Goal: Task Accomplishment & Management: Use online tool/utility

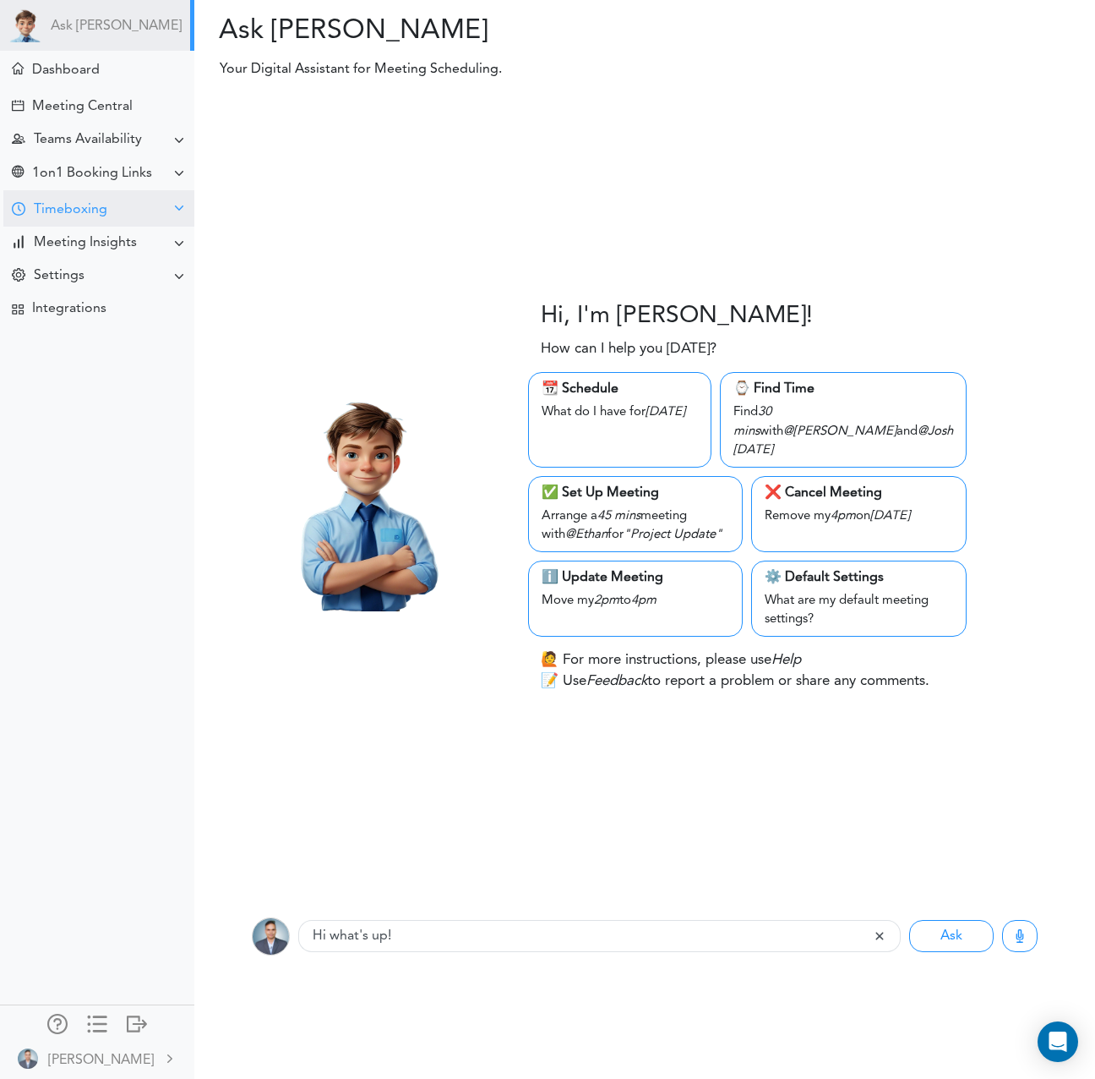
click at [79, 205] on div "Timeboxing" at bounding box center [71, 210] width 74 height 16
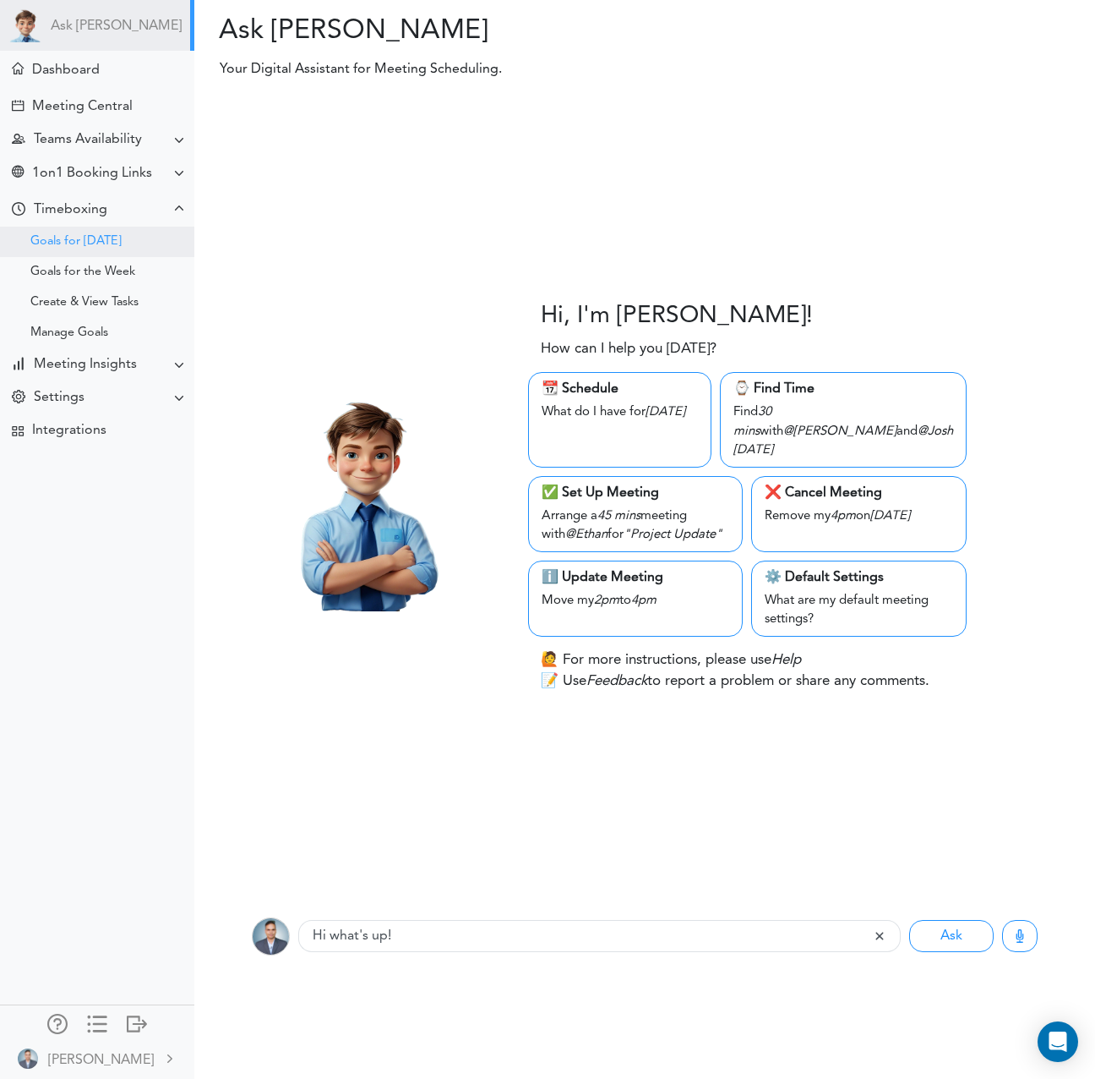
click at [79, 238] on div "Goals for [DATE]" at bounding box center [75, 242] width 91 height 8
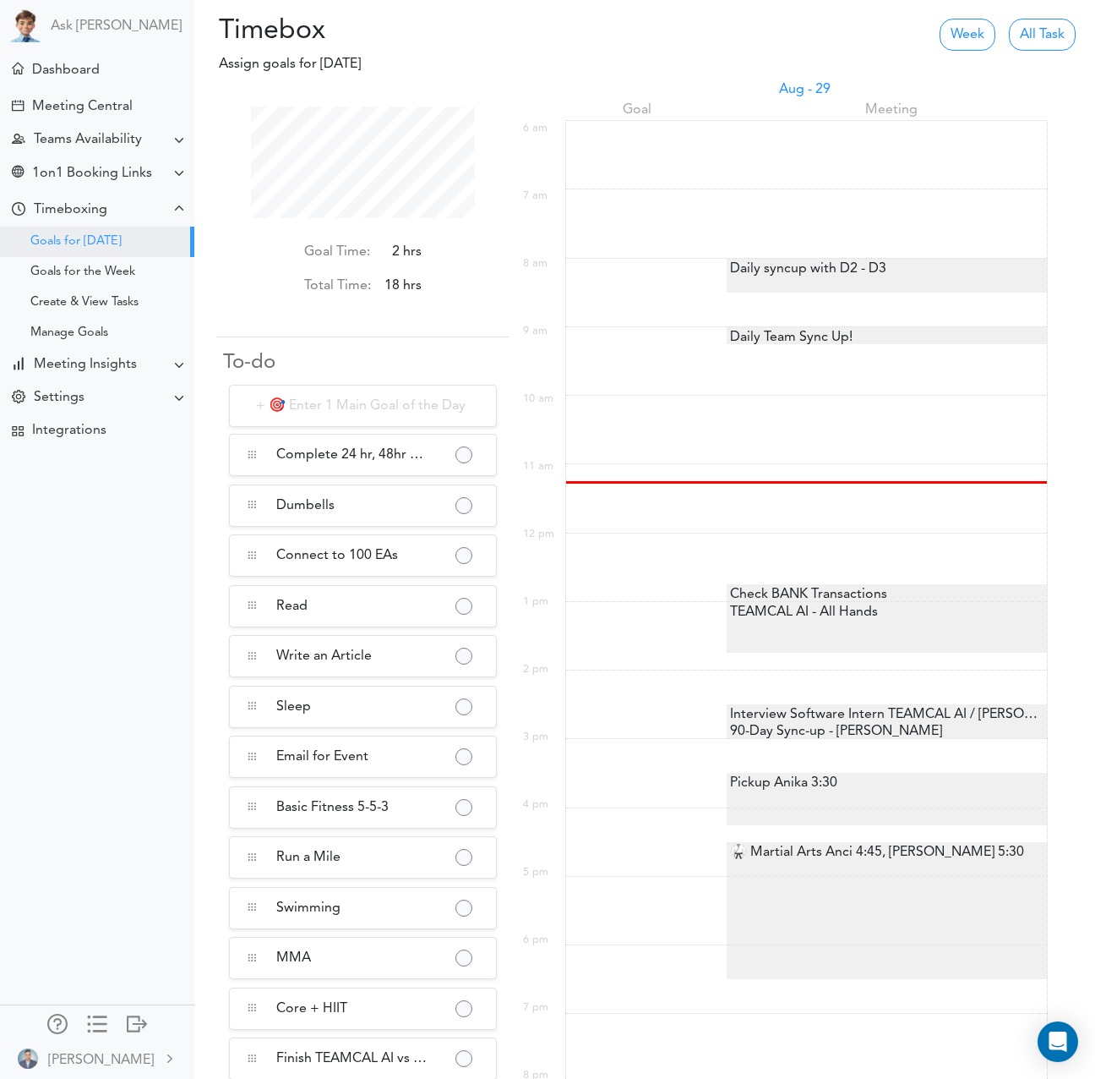
scroll to position [112, 224]
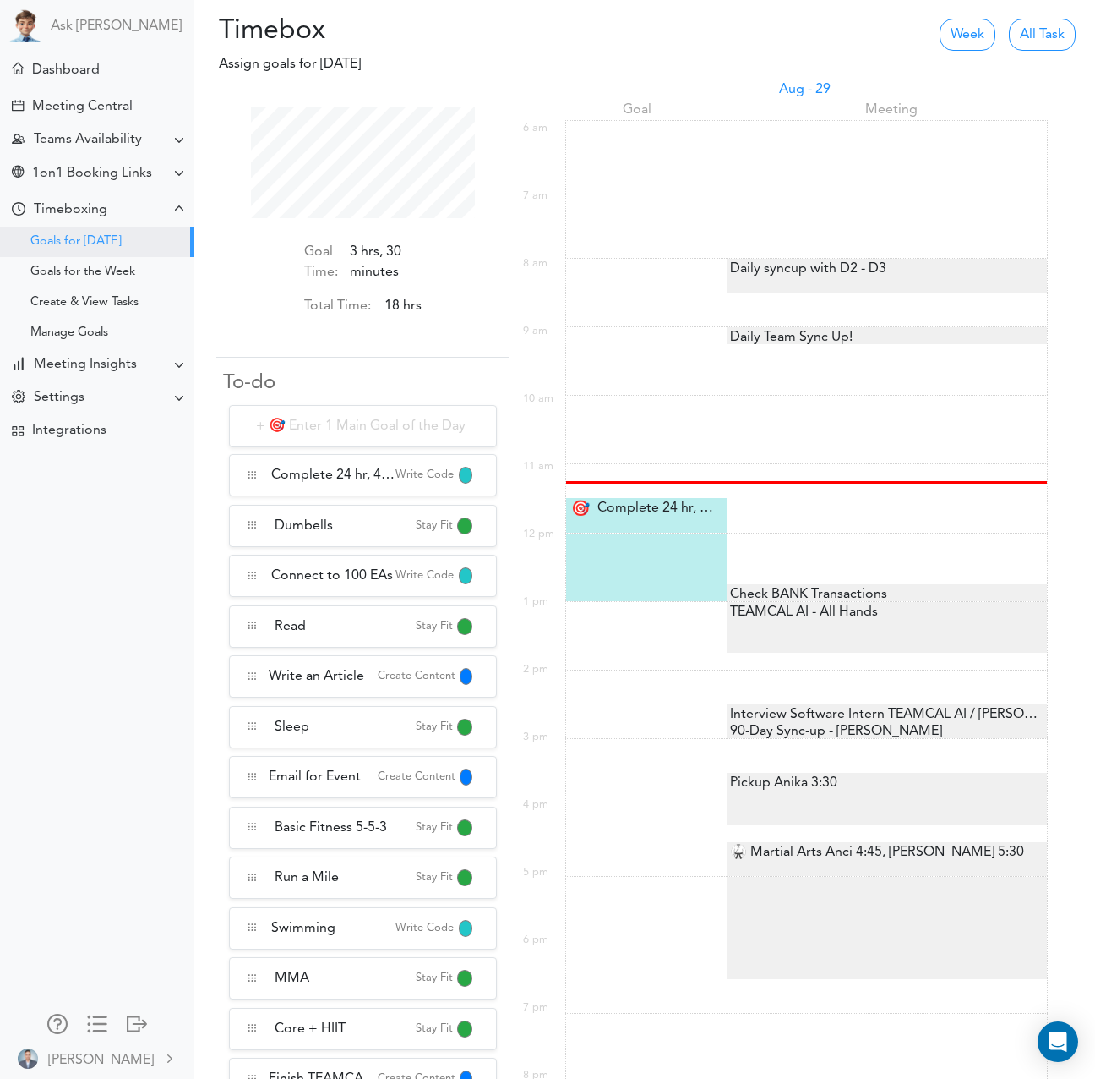
scroll to position [112, 224]
click at [850, 877] on div "Select a Goal" at bounding box center [887, 880] width 320 height 6
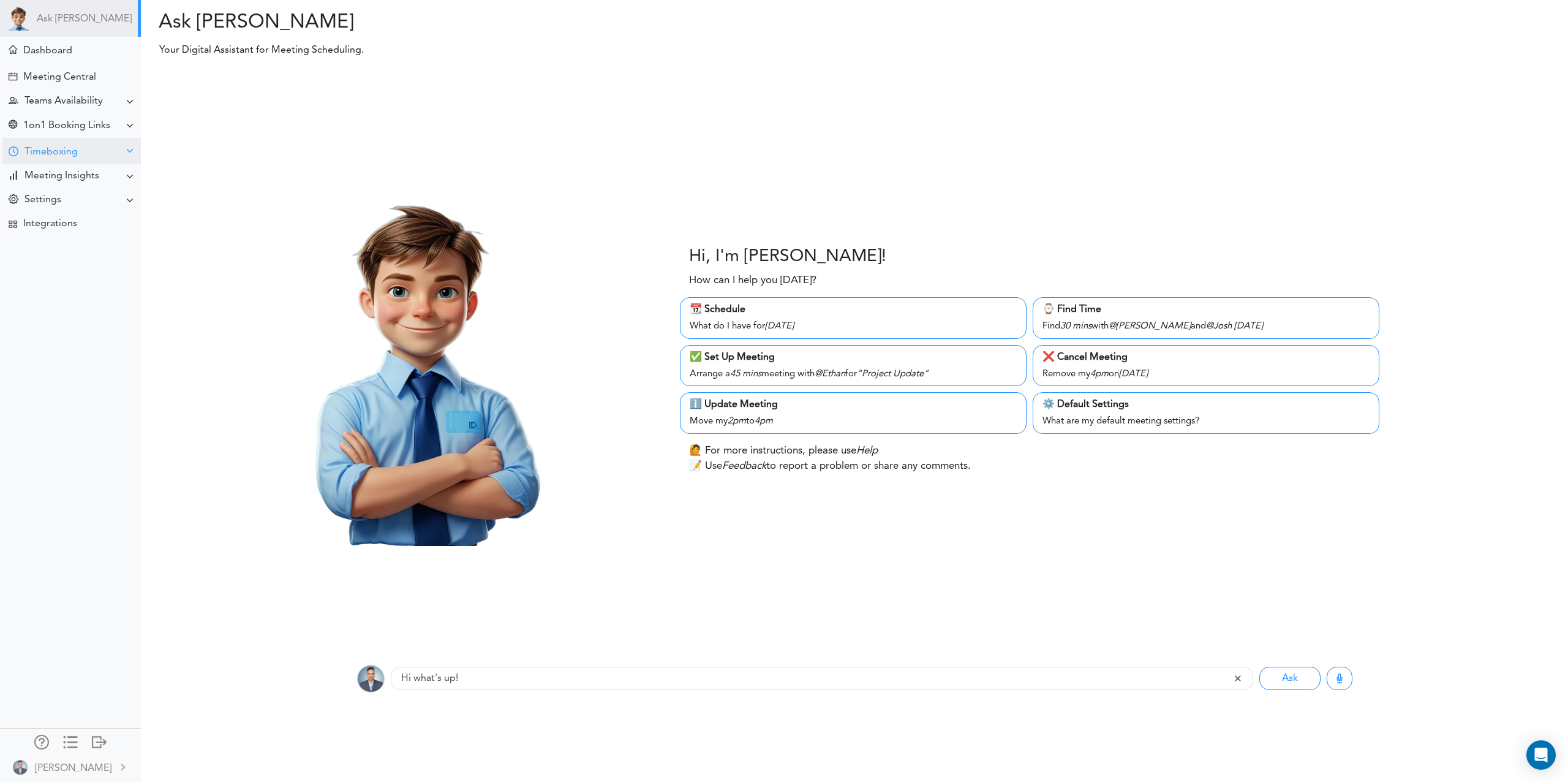
click at [35, 149] on div "Timeboxing" at bounding box center [51, 152] width 54 height 12
click at [67, 175] on div "Goals for [DATE]" at bounding box center [54, 175] width 66 height 6
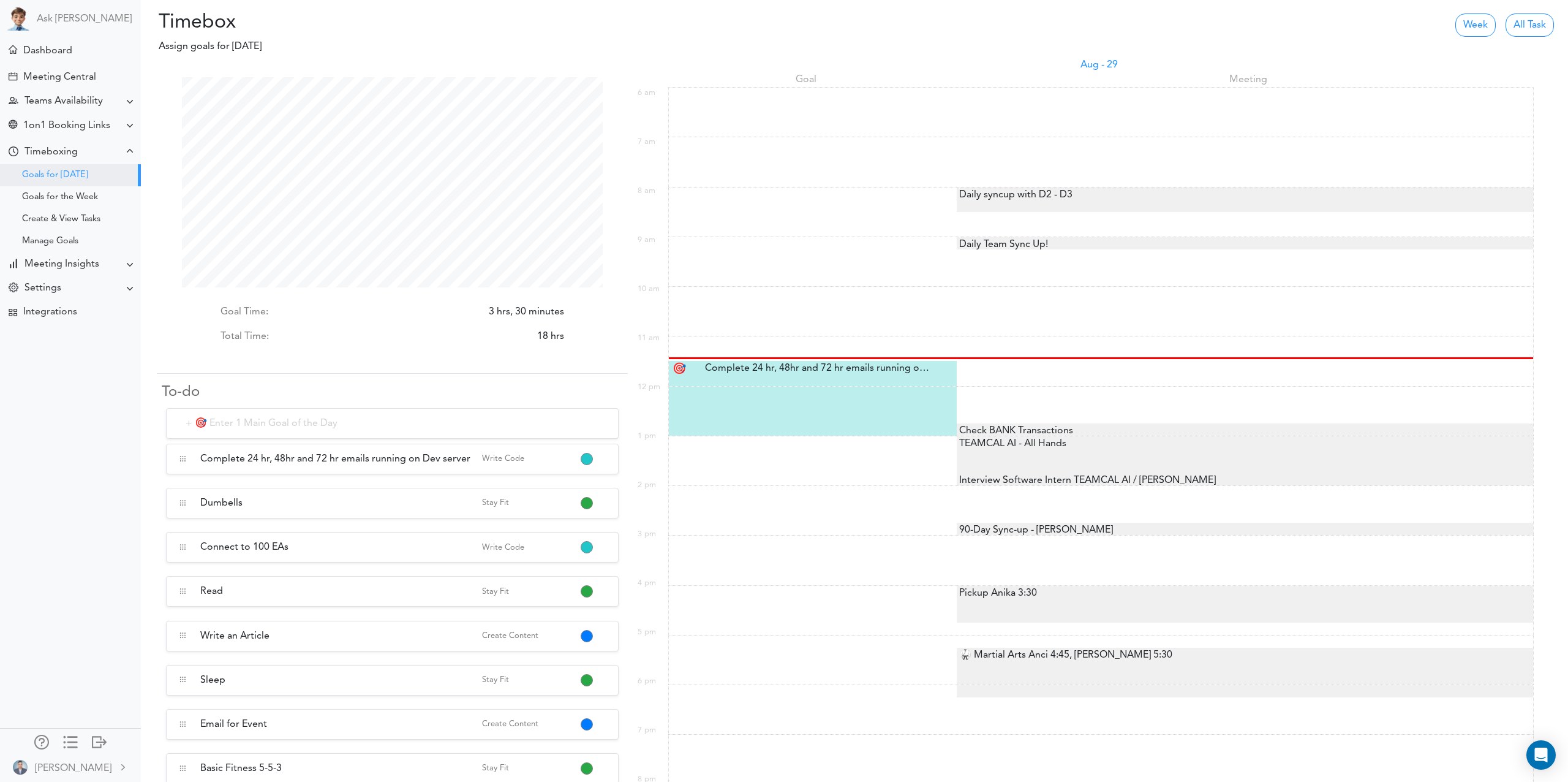
scroll to position [9, 0]
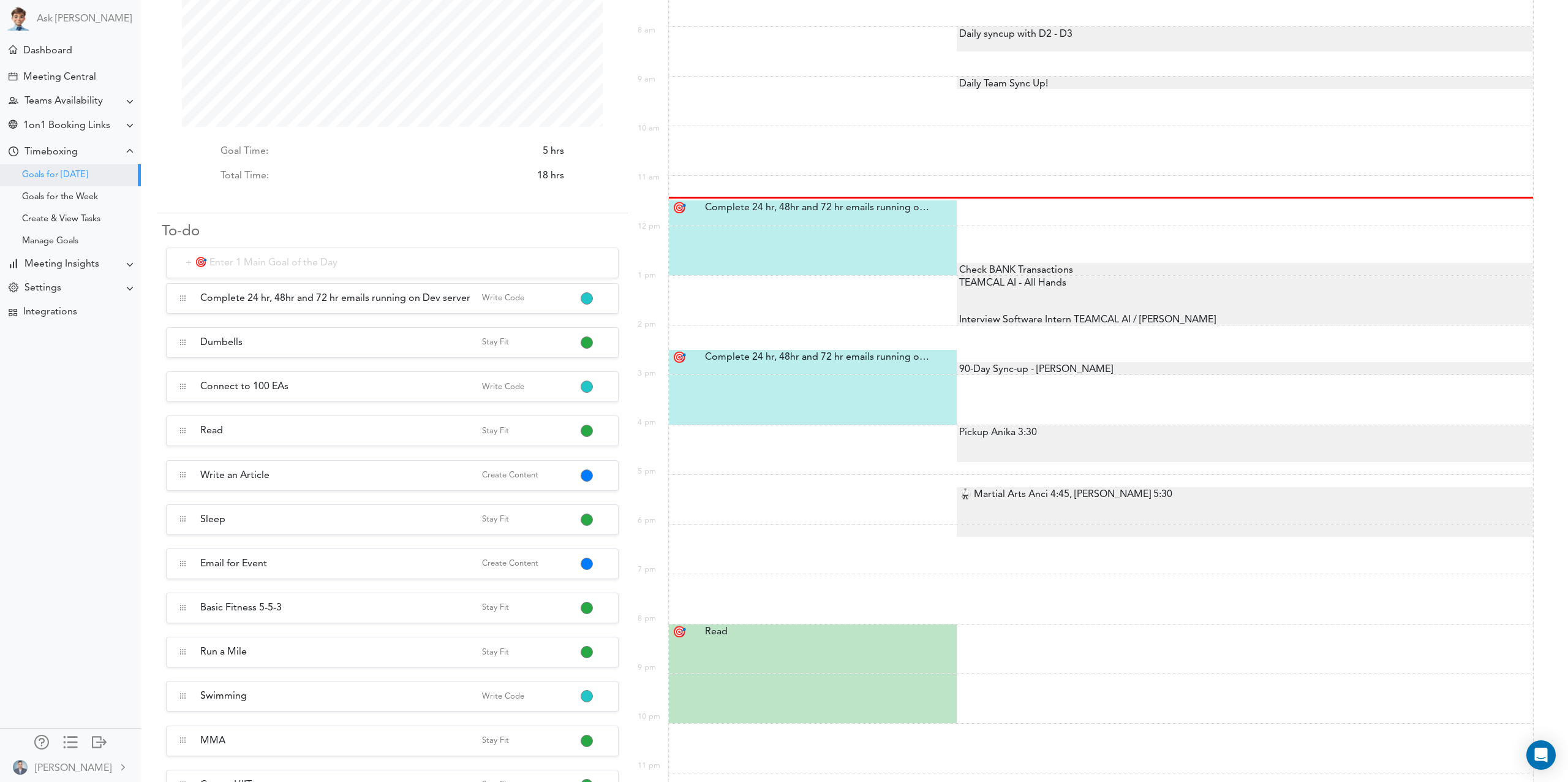
scroll to position [264, 0]
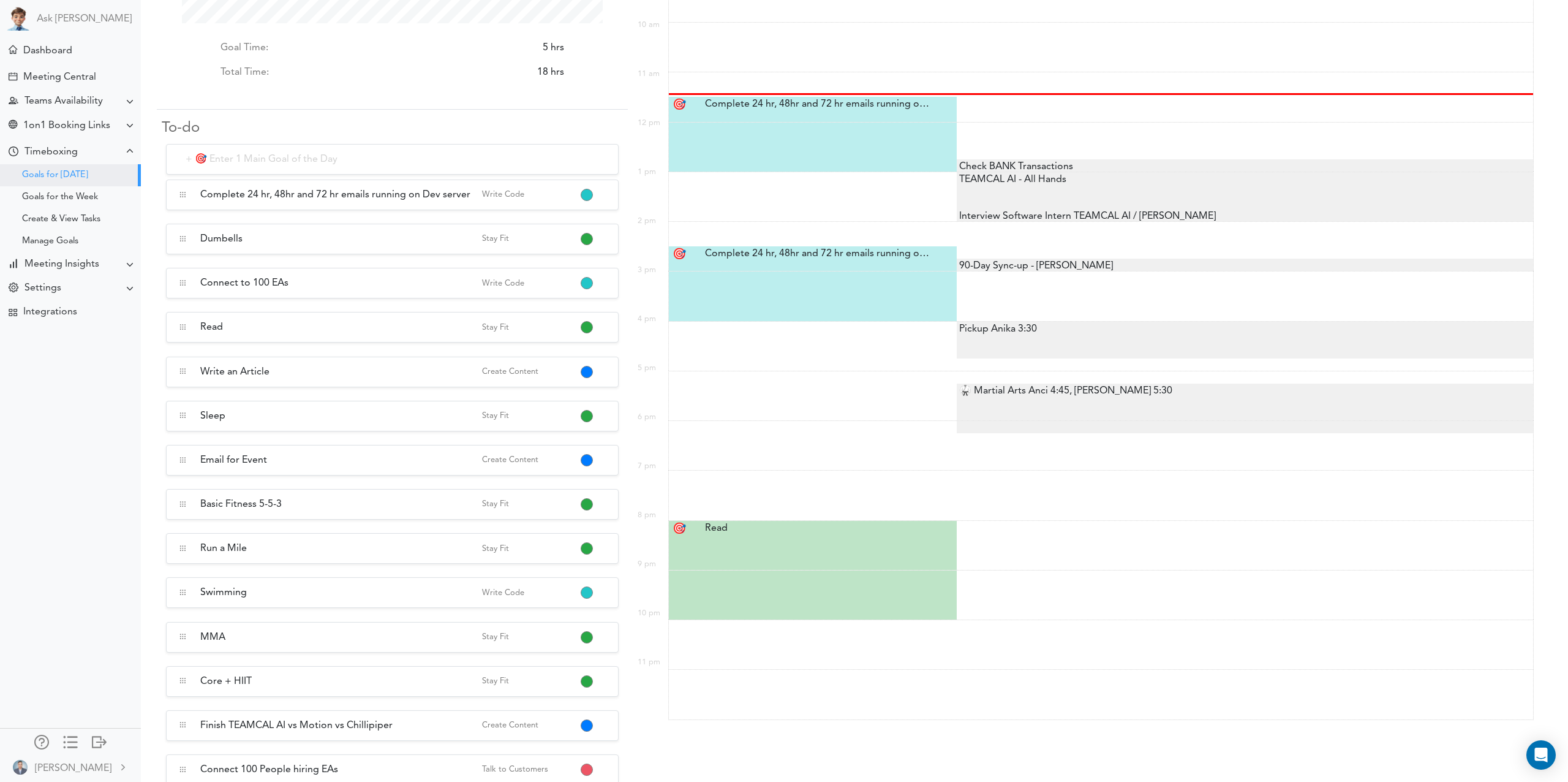
click at [246, 157] on input "text" at bounding box center [392, 159] width 453 height 30
type input "Finish NewsLetter and Invester Update"
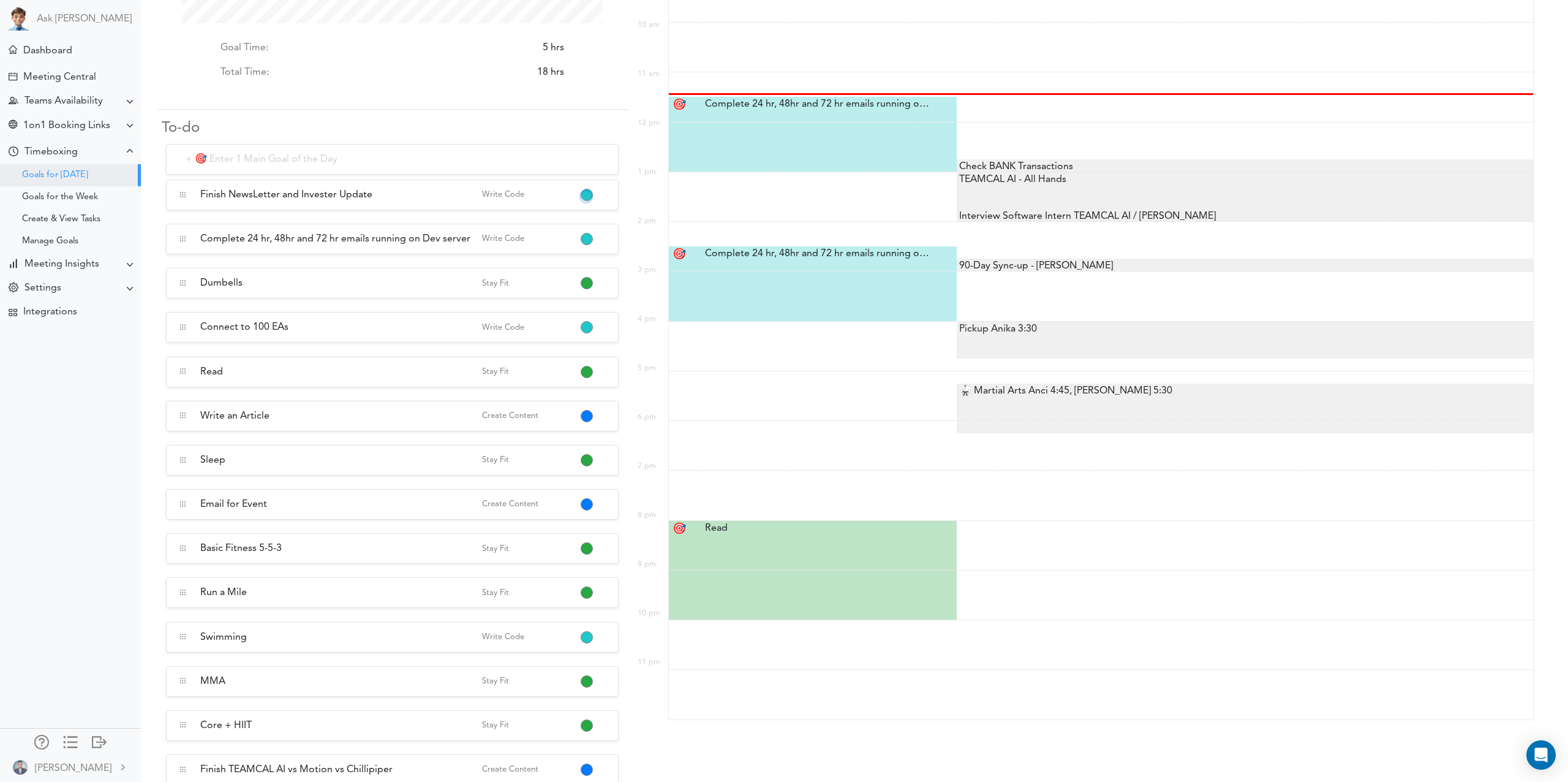
click at [584, 196] on button "button" at bounding box center [586, 197] width 10 height 10
click at [641, 336] on link "Create Content" at bounding box center [640, 336] width 117 height 20
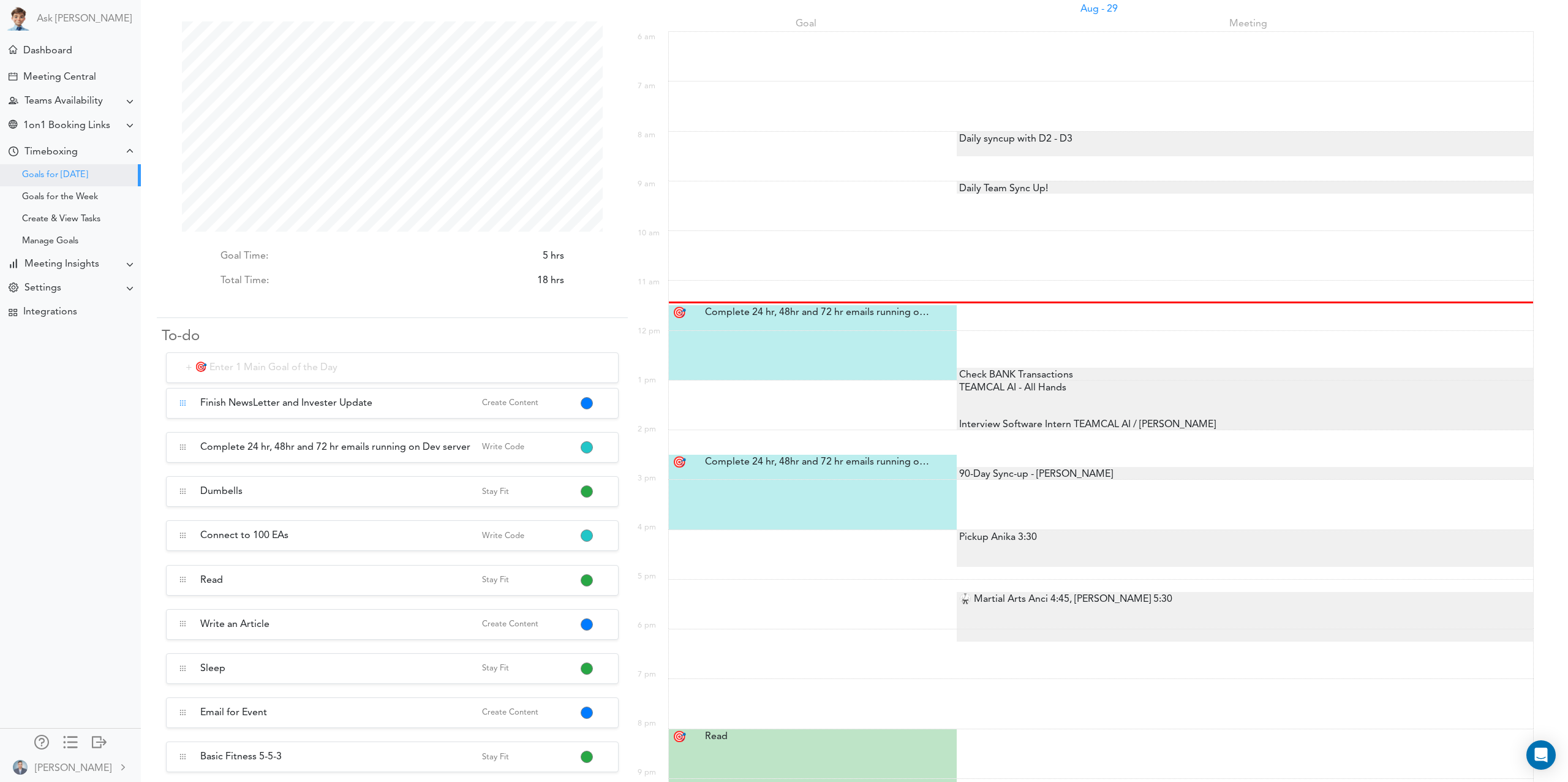
scroll to position [57, 0]
